Goal: Task Accomplishment & Management: Complete application form

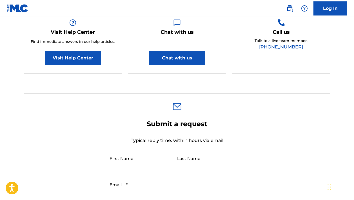
scroll to position [78, 0]
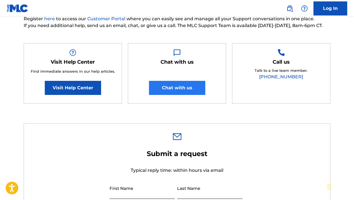
click at [173, 88] on button "Chat with us" at bounding box center [177, 88] width 56 height 14
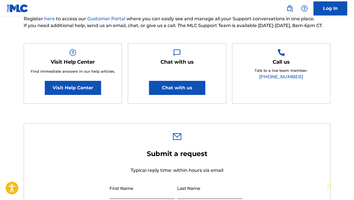
click at [203, 37] on div "Need Help? You've come to the right place! Check out our Help Center or FAQ pag…" at bounding box center [177, 48] width 306 height 123
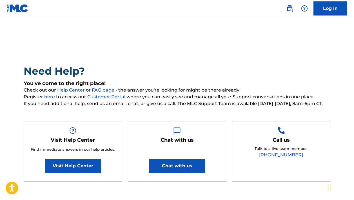
scroll to position [0, 0]
click at [331, 11] on link "Log In" at bounding box center [330, 8] width 34 height 14
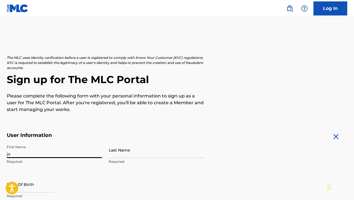
type input "j"
type input "[PERSON_NAME]"
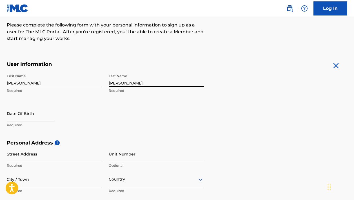
scroll to position [99, 0]
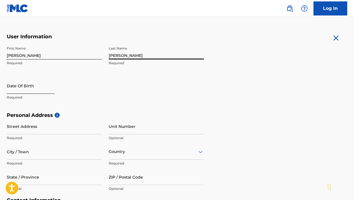
type input "[PERSON_NAME]"
select select "8"
select select "2025"
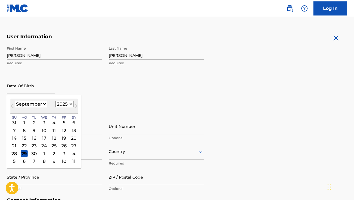
select select "4"
select select "1992"
click at [42, 133] on div "6" at bounding box center [44, 130] width 7 height 7
type input "[DATE]"
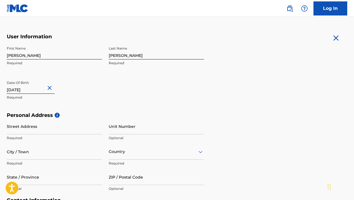
click at [109, 116] on h5 "Personal Address i" at bounding box center [177, 115] width 341 height 6
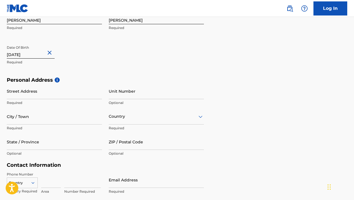
scroll to position [156, 0]
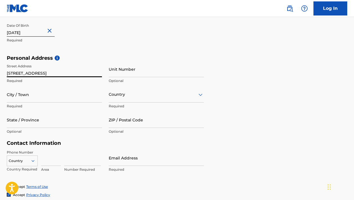
type input "[STREET_ADDRESS]"
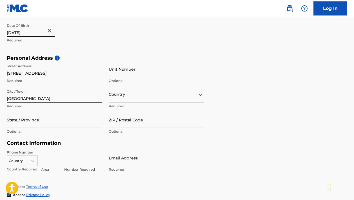
type input "[GEOGRAPHIC_DATA]"
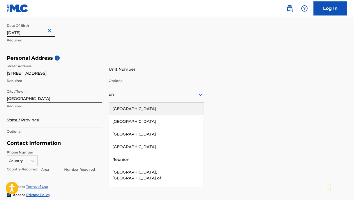
type input "uni"
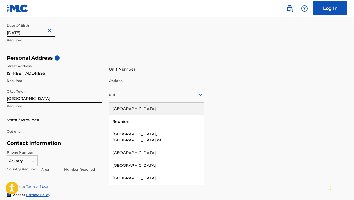
click at [123, 108] on div "[GEOGRAPHIC_DATA]" at bounding box center [156, 109] width 95 height 13
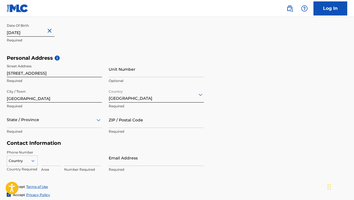
click at [59, 117] on div "State / Province" at bounding box center [54, 120] width 95 height 16
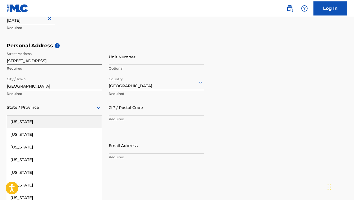
type input "c"
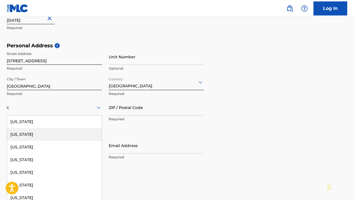
click at [38, 132] on div "[US_STATE]" at bounding box center [54, 134] width 95 height 13
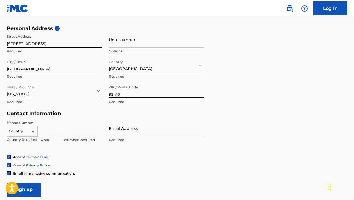
scroll to position [211, 0]
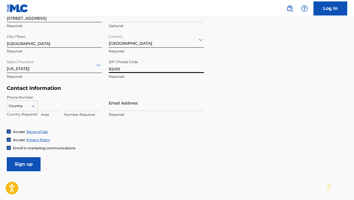
type input "92410"
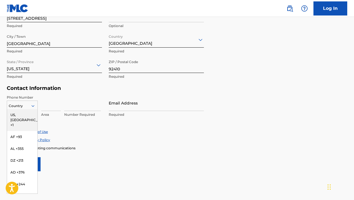
click at [35, 107] on icon at bounding box center [32, 105] width 5 height 5
click at [25, 115] on div "US, [GEOGRAPHIC_DATA] +1" at bounding box center [22, 120] width 30 height 22
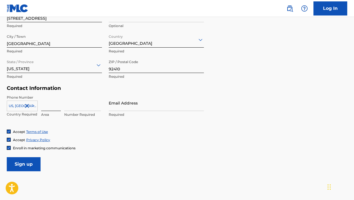
click at [54, 104] on input at bounding box center [51, 103] width 20 height 16
type input "714"
type input "7529185"
click at [123, 123] on div "Phone Number [GEOGRAPHIC_DATA], [GEOGRAPHIC_DATA] +1 Country Required 714 Area …" at bounding box center [105, 112] width 197 height 34
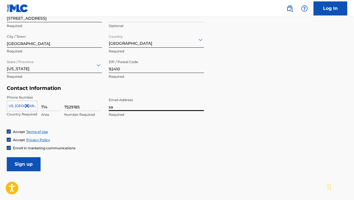
type input "s"
type input "j"
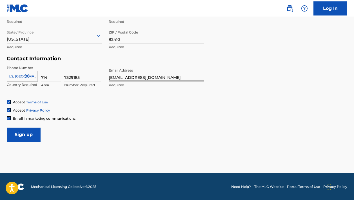
scroll to position [240, 0]
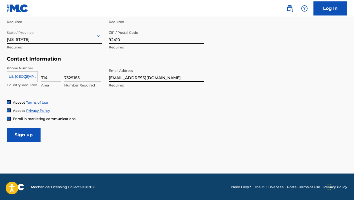
type input "[EMAIL_ADDRESS][DOMAIN_NAME]"
click at [8, 120] on img at bounding box center [8, 118] width 3 height 3
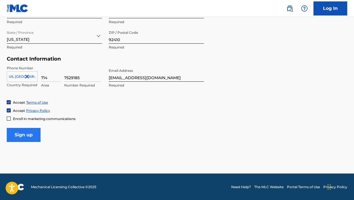
click at [16, 134] on input "Sign up" at bounding box center [24, 135] width 34 height 14
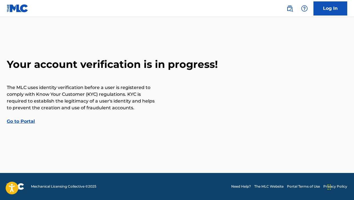
click at [11, 122] on link "Go to Portal" at bounding box center [21, 121] width 28 height 5
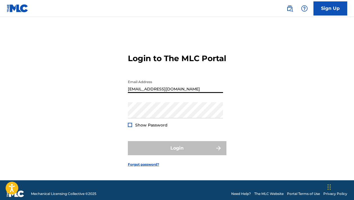
type input "[EMAIL_ADDRESS][DOMAIN_NAME]"
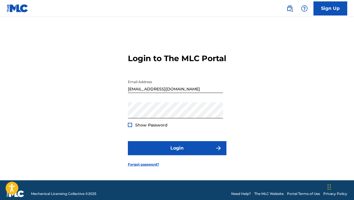
click at [144, 128] on span "Show Password" at bounding box center [151, 125] width 32 height 5
click at [130, 127] on div at bounding box center [130, 125] width 4 height 4
click at [130, 126] on img at bounding box center [129, 124] width 3 height 3
click at [184, 140] on form "Login to The MLC Portal Email Address [EMAIL_ADDRESS][DOMAIN_NAME] Password Sho…" at bounding box center [177, 105] width 99 height 149
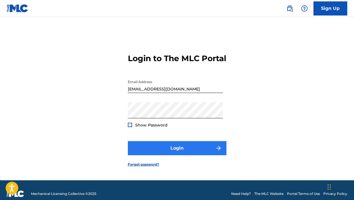
click at [182, 150] on button "Login" at bounding box center [177, 148] width 99 height 14
